Goal: Information Seeking & Learning: Check status

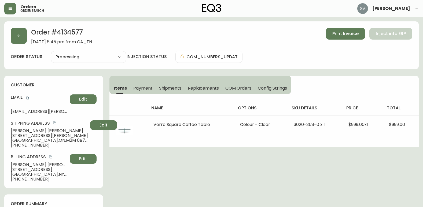
select select "PROCESSING"
click at [12, 9] on button "button" at bounding box center [10, 9] width 12 height 12
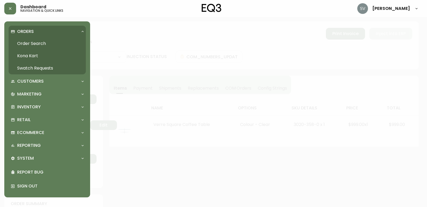
click at [38, 40] on link "Order Search" at bounding box center [47, 44] width 77 height 12
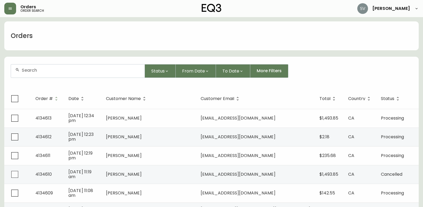
click at [61, 74] on div at bounding box center [77, 71] width 133 height 13
drag, startPoint x: 61, startPoint y: 74, endPoint x: 37, endPoint y: 73, distance: 24.4
drag, startPoint x: 37, startPoint y: 73, endPoint x: 33, endPoint y: 71, distance: 4.2
paste input "4134288"
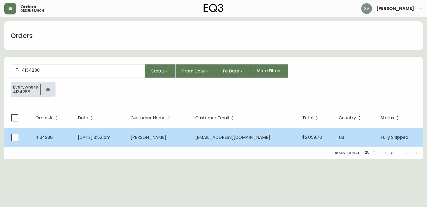
type input "4134288"
click at [126, 135] on td "[DATE] 8:52 pm" at bounding box center [99, 137] width 53 height 19
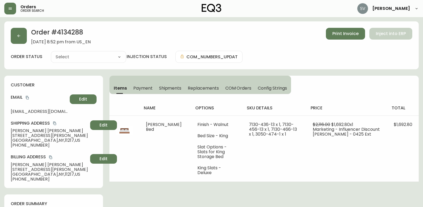
type input "Fully Shipped"
select select "FULLY_SHIPPED"
click at [176, 89] on span "Shipments" at bounding box center [170, 88] width 23 height 6
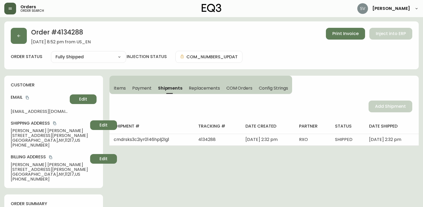
click at [10, 9] on icon "button" at bounding box center [10, 9] width 3 height 2
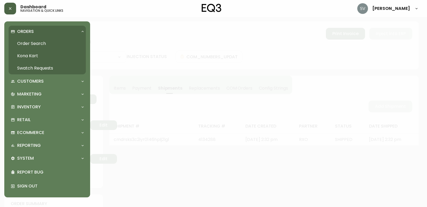
click at [41, 45] on link "Order Search" at bounding box center [47, 44] width 77 height 12
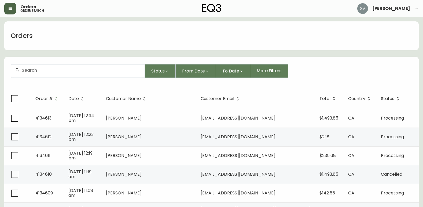
click at [96, 68] on input "text" at bounding box center [81, 70] width 118 height 5
paste input "4134571"
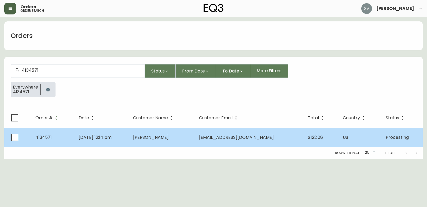
type input "4134571"
click at [162, 138] on span "[PERSON_NAME]" at bounding box center [151, 138] width 36 height 6
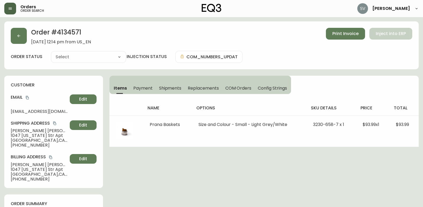
type input "Processing"
select select "PROCESSING"
click at [24, 114] on div "customer Email [EMAIL_ADDRESS][DOMAIN_NAME] Edit Shipping Address [PERSON_NAME]…" at bounding box center [53, 132] width 99 height 113
click at [25, 112] on span "[EMAIL_ADDRESS][DOMAIN_NAME]" at bounding box center [39, 111] width 57 height 5
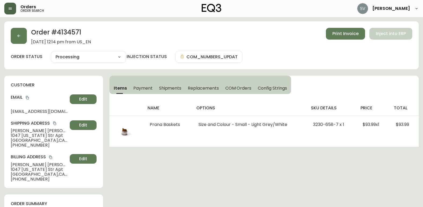
drag, startPoint x: 25, startPoint y: 112, endPoint x: 39, endPoint y: 116, distance: 14.6
click at [48, 121] on h4 "Shipping Address" at bounding box center [39, 124] width 57 height 6
click at [27, 97] on icon "copy" at bounding box center [27, 98] width 4 height 4
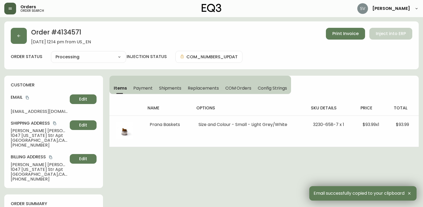
drag, startPoint x: 409, startPoint y: 163, endPoint x: 288, endPoint y: 194, distance: 124.9
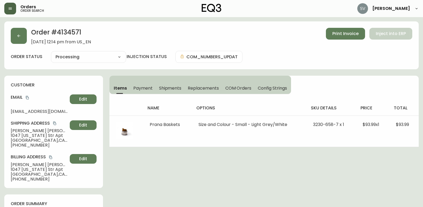
click at [11, 4] on button "button" at bounding box center [10, 9] width 12 height 12
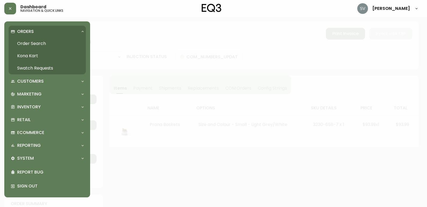
click at [41, 41] on link "Order Search" at bounding box center [47, 44] width 77 height 12
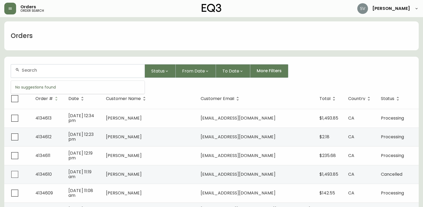
click at [77, 69] on input "text" at bounding box center [81, 70] width 118 height 5
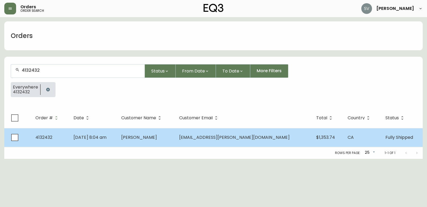
type input "4132432"
click at [117, 139] on td "[DATE] 8:04 am" at bounding box center [93, 137] width 48 height 19
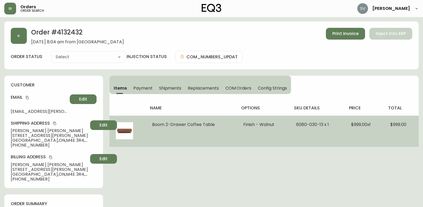
type input "Fully Shipped"
select select "FULLY_SHIPPED"
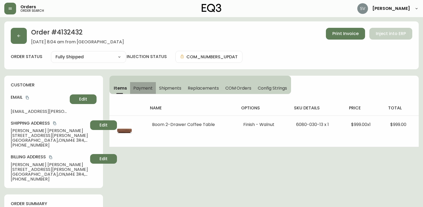
click at [145, 87] on span "Payment" at bounding box center [142, 88] width 19 height 6
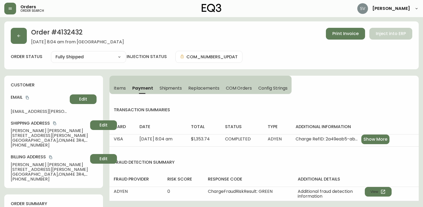
click at [122, 88] on span "Items" at bounding box center [120, 88] width 12 height 6
